Goal: Task Accomplishment & Management: Manage account settings

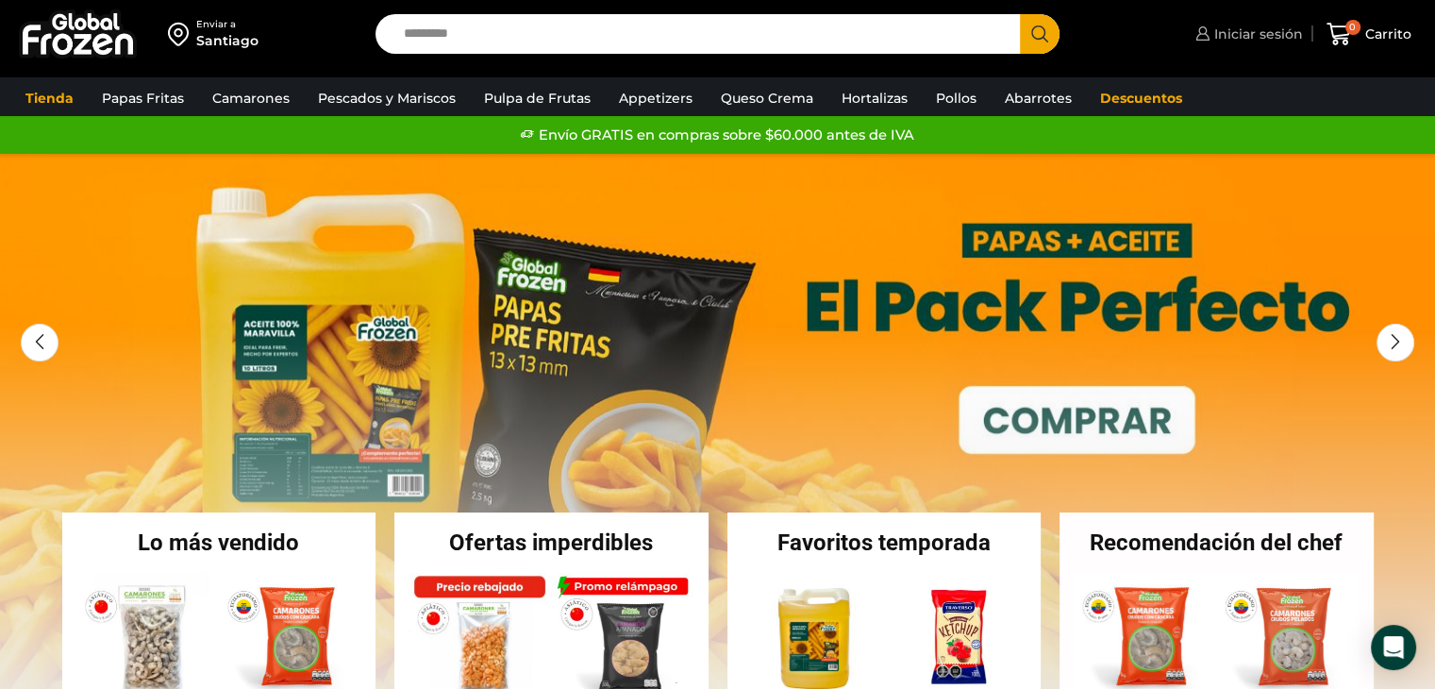
click at [1238, 29] on span "Iniciar sesión" at bounding box center [1256, 34] width 93 height 19
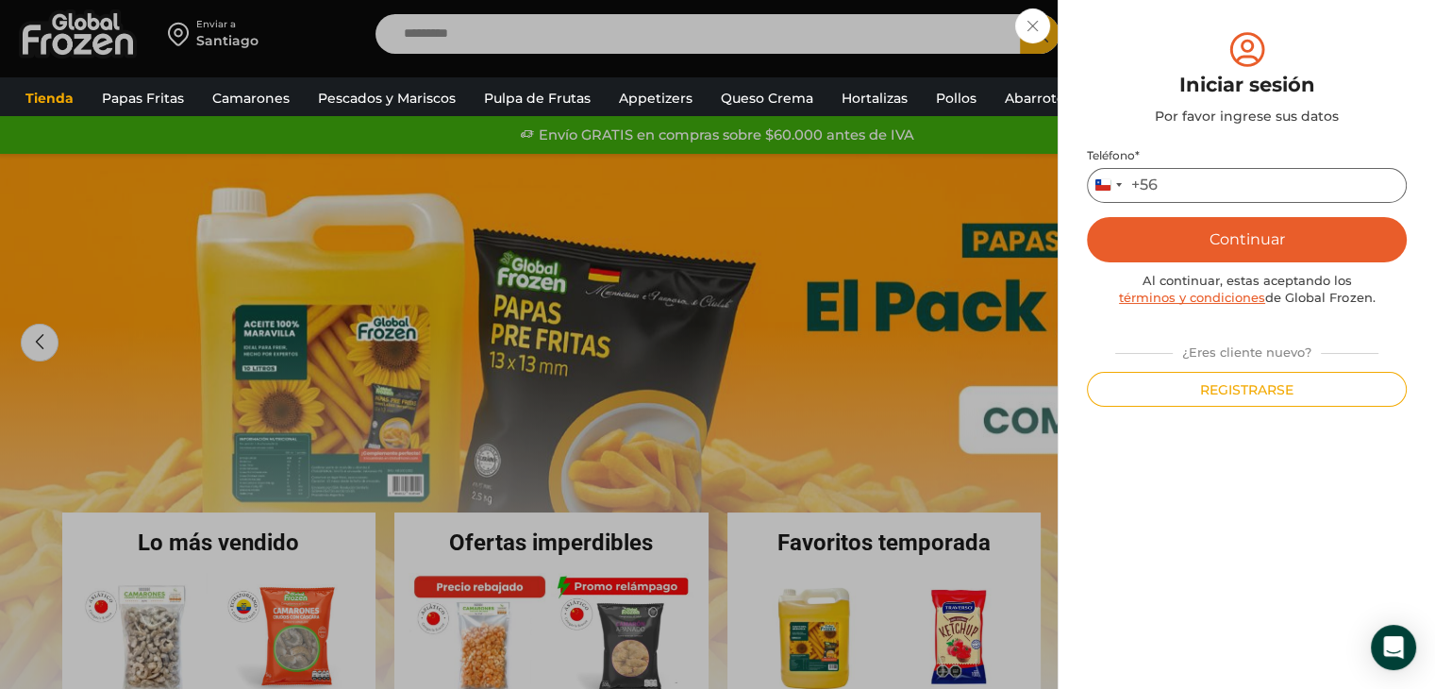
click at [1206, 169] on input "Teléfono *" at bounding box center [1247, 185] width 320 height 35
type input "*********"
click at [1261, 252] on button "Continuar" at bounding box center [1247, 239] width 320 height 45
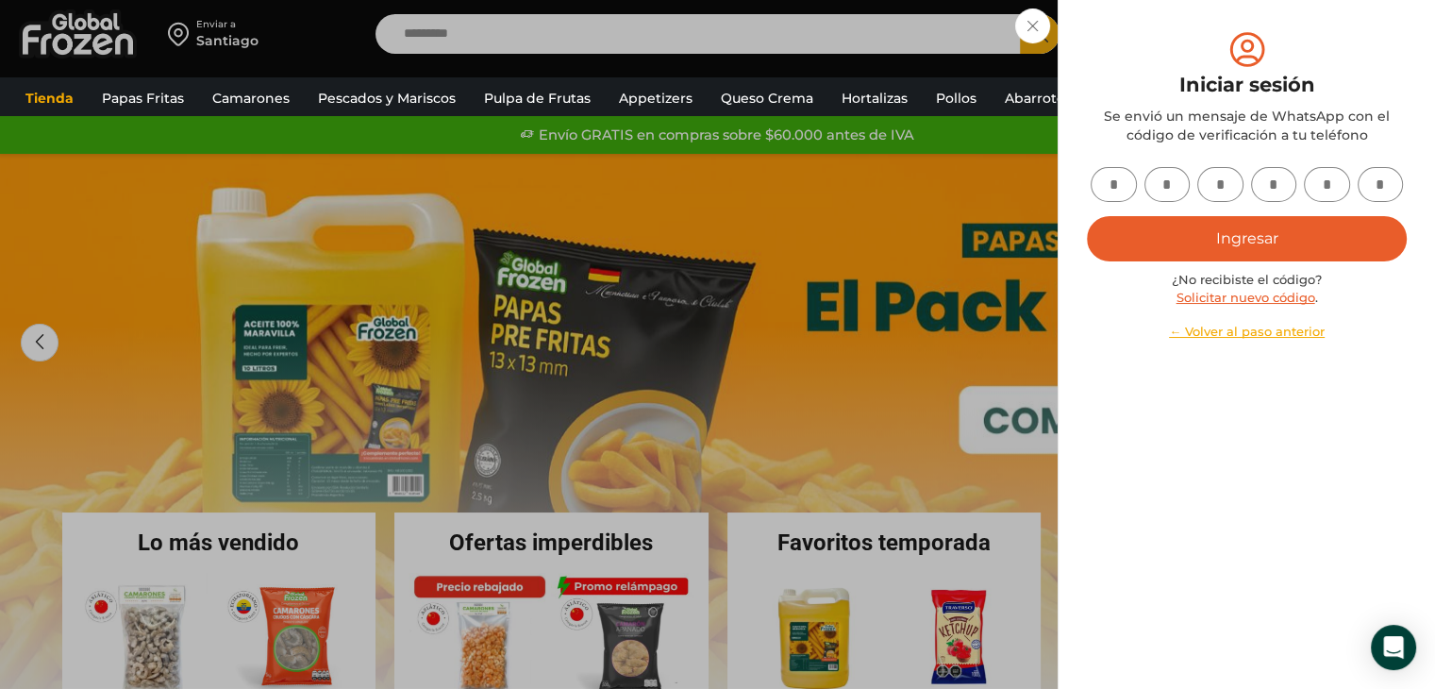
click at [1114, 186] on input "text" at bounding box center [1114, 184] width 46 height 35
type input "*"
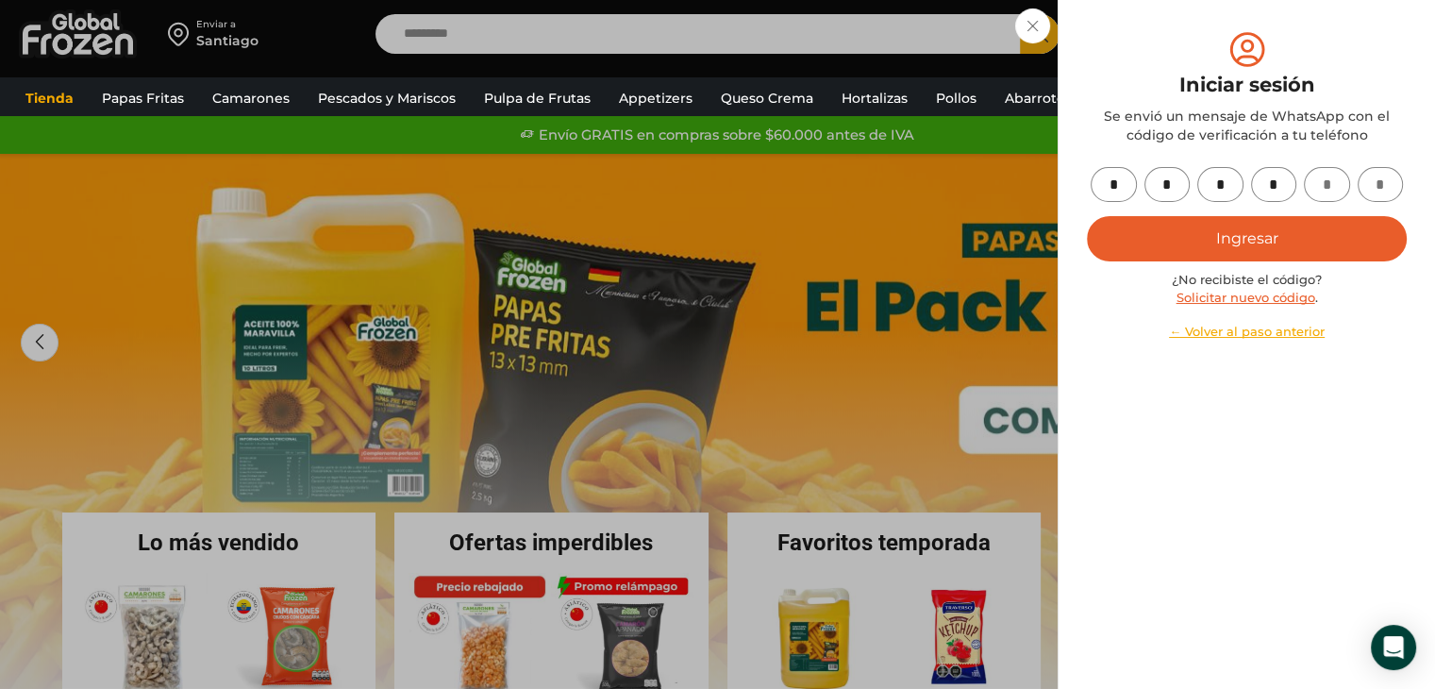
type input "*"
click at [1261, 237] on button "Ingresar" at bounding box center [1247, 238] width 320 height 45
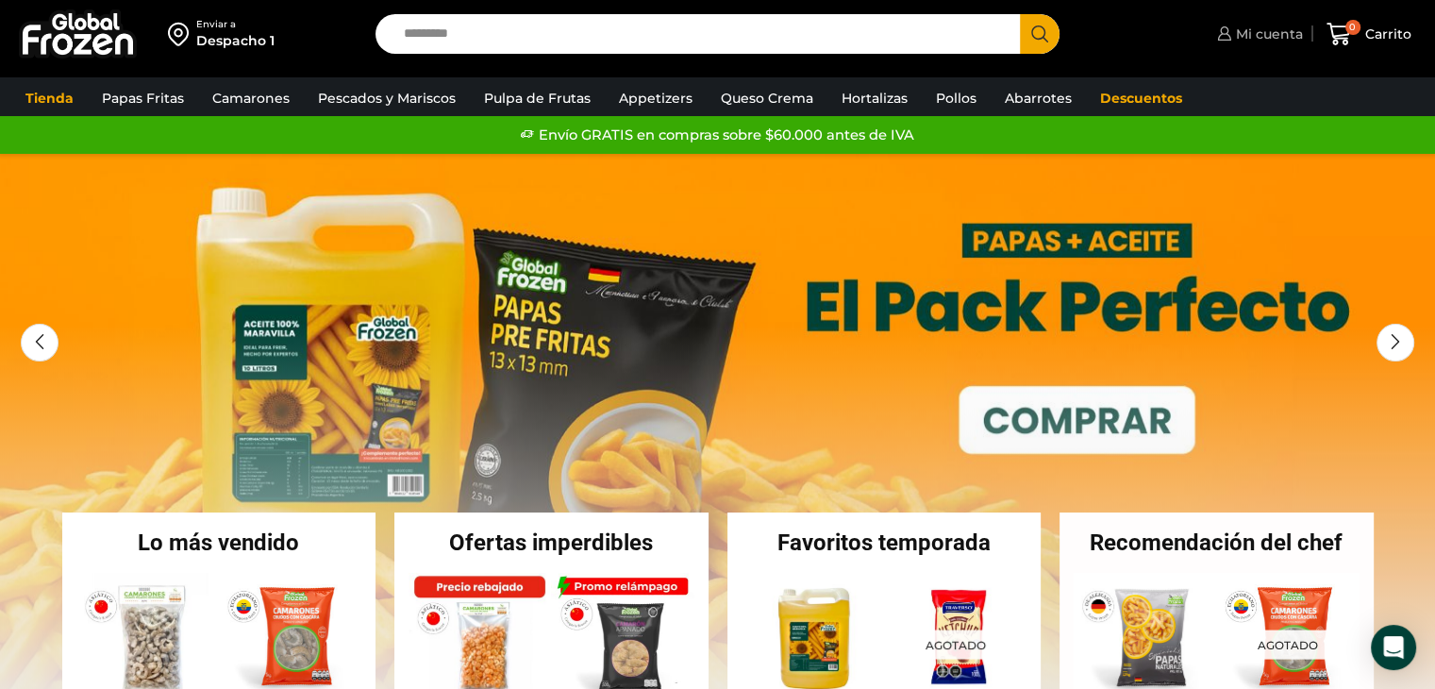
click at [1253, 41] on span "Mi cuenta" at bounding box center [1268, 34] width 72 height 19
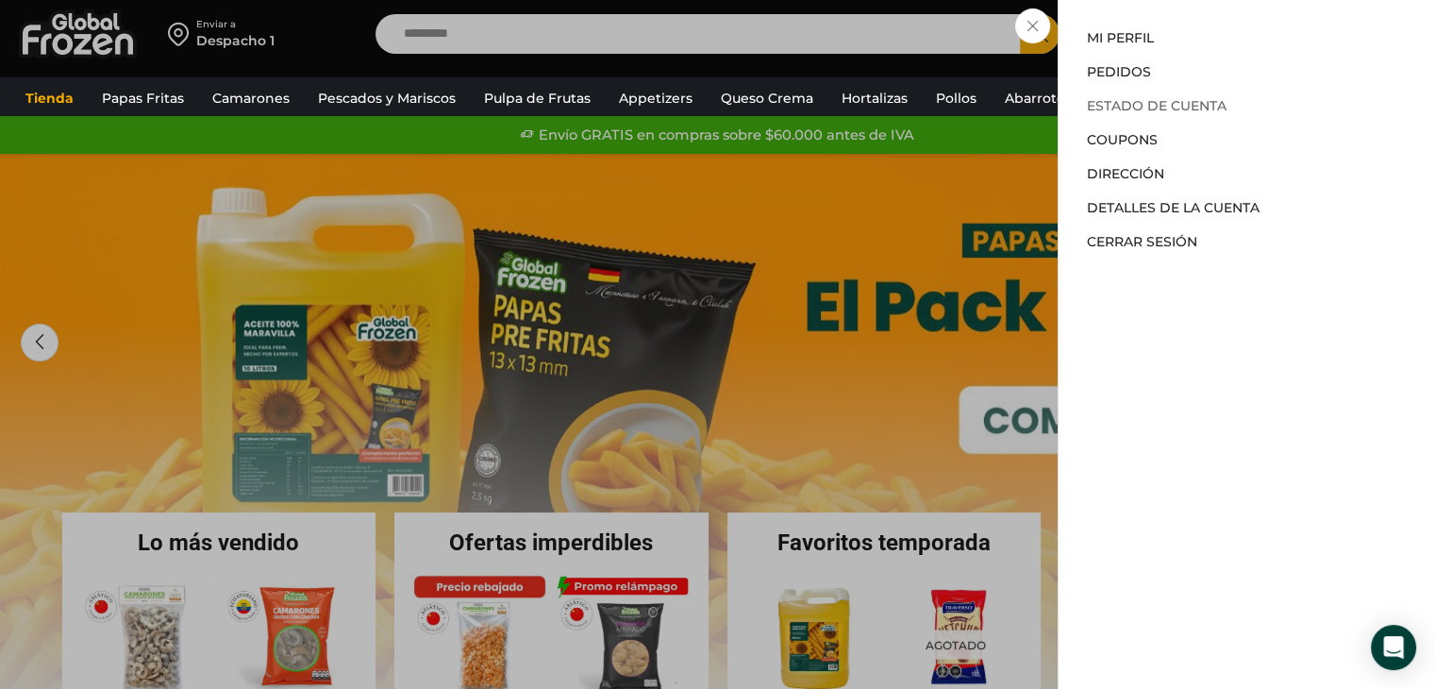
click at [1181, 112] on link "Estado de Cuenta" at bounding box center [1157, 105] width 140 height 17
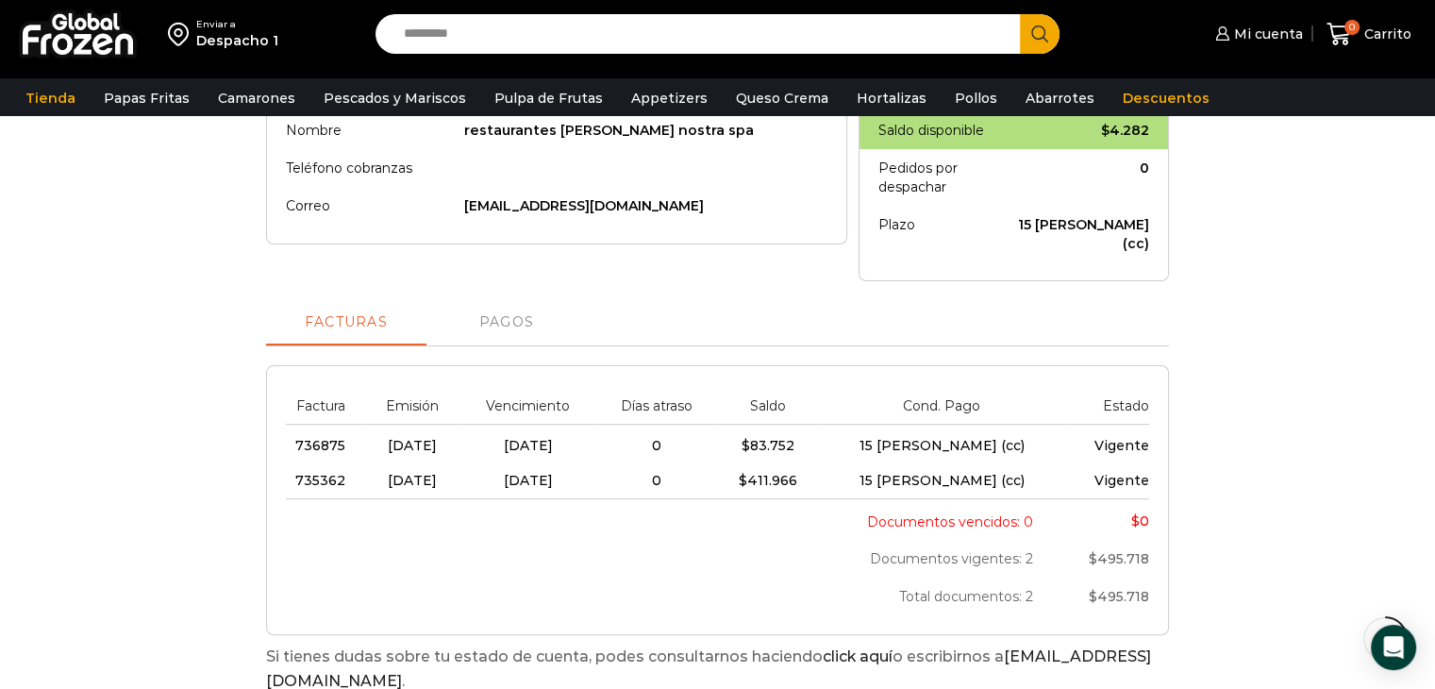
scroll to position [377, 0]
